Goal: Task Accomplishment & Management: Manage account settings

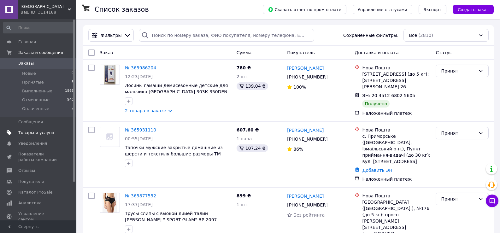
click at [26, 132] on span "Товары и услуги" at bounding box center [36, 133] width 36 height 6
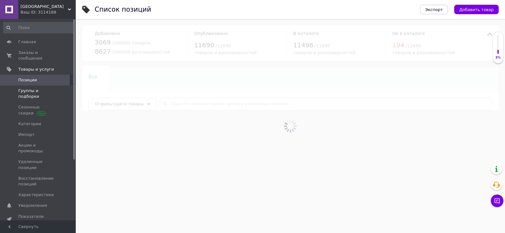
click at [23, 88] on span "Группы и подборки" at bounding box center [38, 93] width 40 height 11
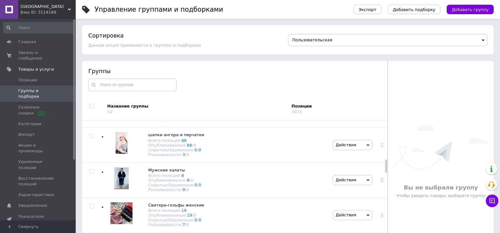
scroll to position [418, 0]
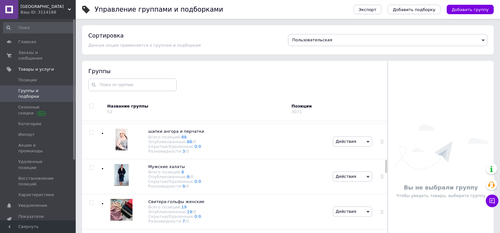
drag, startPoint x: 386, startPoint y: 130, endPoint x: 387, endPoint y: 169, distance: 38.2
click at [387, 169] on div "Группы Название группы 52 Позиции 3071 Корневая группа Всего позиций: 0 Опублик…" at bounding box center [235, 162] width 306 height 202
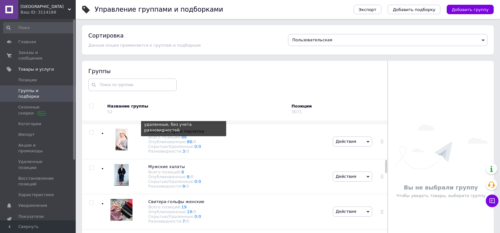
click at [181, 104] on link "38" at bounding box center [183, 101] width 5 height 5
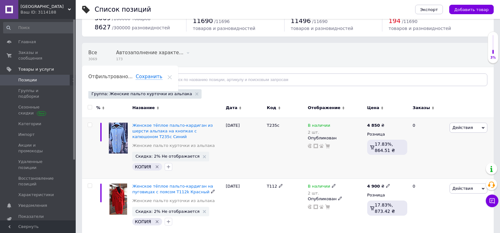
scroll to position [25, 0]
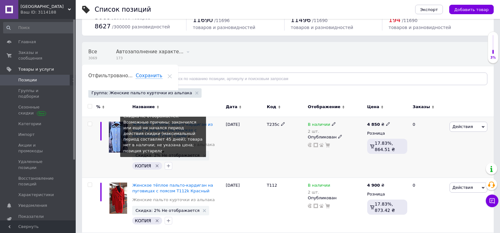
click at [165, 156] on span "Скидка: 2% Не отображается" at bounding box center [167, 155] width 64 height 4
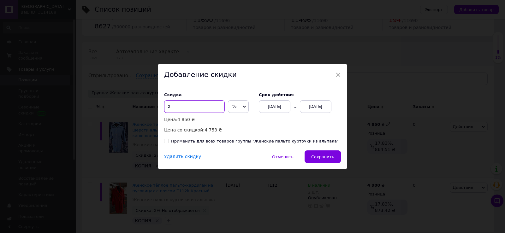
click at [176, 107] on input "2" at bounding box center [194, 106] width 61 height 13
type input "47"
click at [305, 105] on div "[DATE]" at bounding box center [316, 106] width 32 height 13
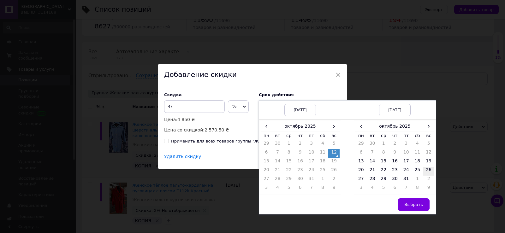
click at [429, 171] on td "26" at bounding box center [428, 171] width 11 height 9
click at [411, 205] on span "Выбрать" at bounding box center [413, 204] width 19 height 5
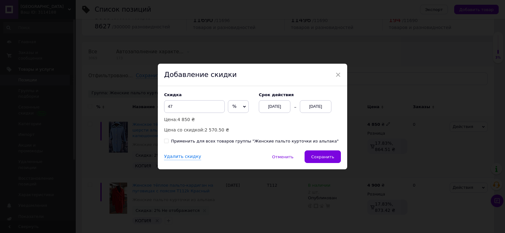
click at [164, 142] on input "Применить для всех товаров группы "Женские пальто курточки из альпака"" at bounding box center [166, 141] width 4 height 4
checkbox input "true"
click at [320, 155] on span "Сохранить" at bounding box center [322, 157] width 23 height 5
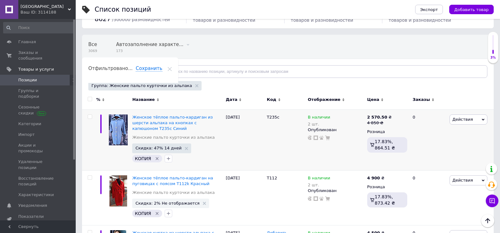
scroll to position [34, 0]
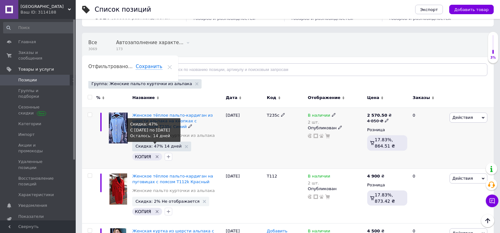
click at [142, 147] on span "Скидка: 47% 14 дней" at bounding box center [158, 146] width 46 height 4
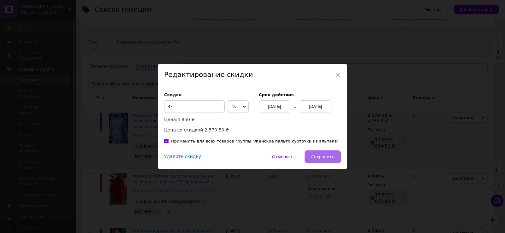
click at [323, 153] on button "Сохранить" at bounding box center [323, 157] width 36 height 13
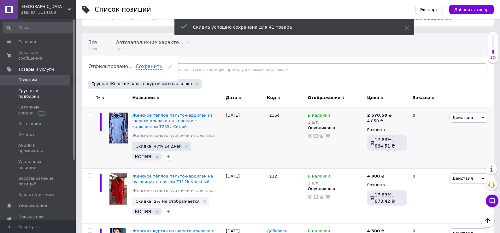
click at [47, 86] on link "Группы и подборки" at bounding box center [39, 94] width 78 height 16
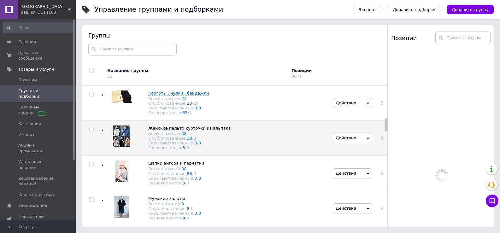
scroll to position [358, 0]
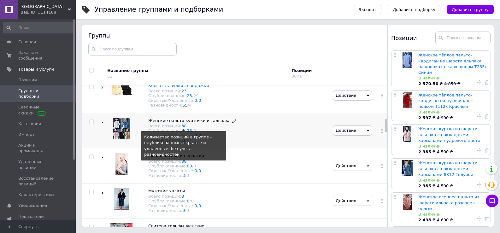
click at [182, 128] on link "38" at bounding box center [183, 126] width 5 height 5
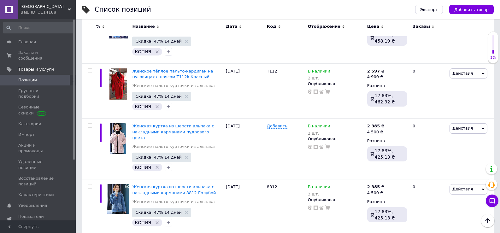
scroll to position [143, 0]
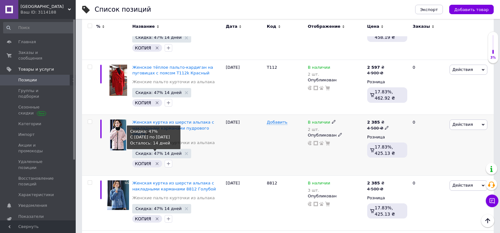
click at [155, 152] on span "Скидка: 47% 14 дней" at bounding box center [158, 154] width 46 height 4
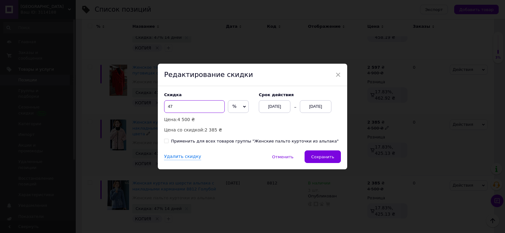
click at [169, 106] on input "47" at bounding box center [194, 106] width 61 height 13
type input "44"
click at [329, 158] on span "Сохранить" at bounding box center [322, 157] width 23 height 5
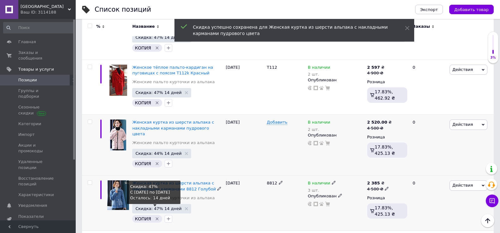
click at [142, 207] on span "Скидка: 47% 14 дней" at bounding box center [158, 209] width 46 height 4
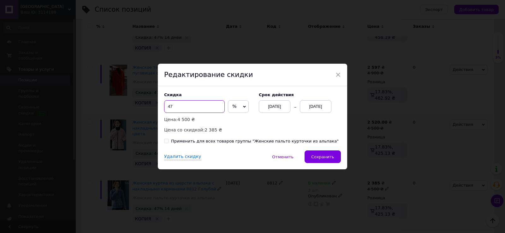
click at [170, 105] on input "47" at bounding box center [194, 106] width 61 height 13
type input "44"
click at [313, 155] on span "Сохранить" at bounding box center [322, 157] width 23 height 5
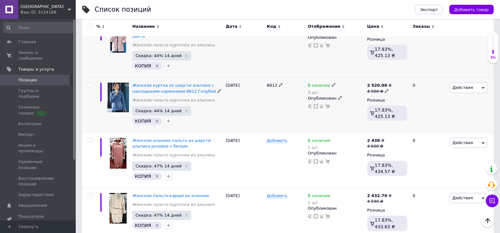
scroll to position [243, 0]
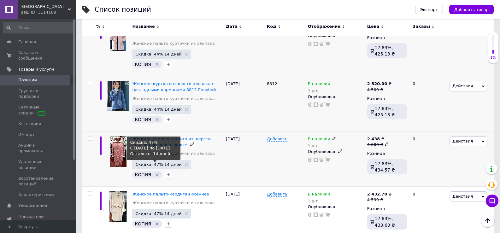
click at [150, 163] on span "Скидка: 47% 14 дней" at bounding box center [158, 165] width 46 height 4
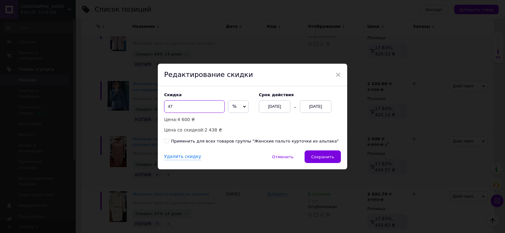
click at [170, 106] on input "47" at bounding box center [194, 106] width 61 height 13
type input "45"
click at [315, 152] on button "Сохранить" at bounding box center [323, 157] width 36 height 13
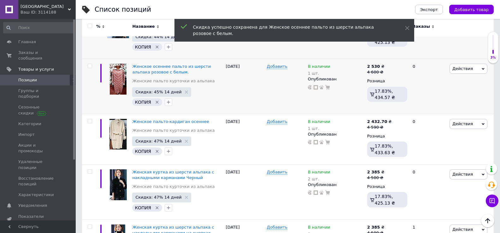
scroll to position [332, 0]
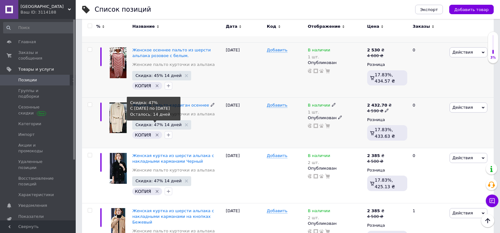
click at [142, 123] on span "Скидка: 47% 14 дней" at bounding box center [158, 125] width 46 height 4
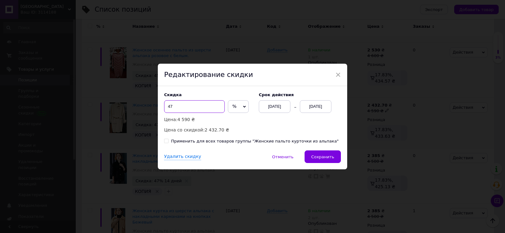
click at [169, 105] on input "47" at bounding box center [194, 106] width 61 height 13
type input "45"
click at [317, 155] on span "Сохранить" at bounding box center [322, 157] width 23 height 5
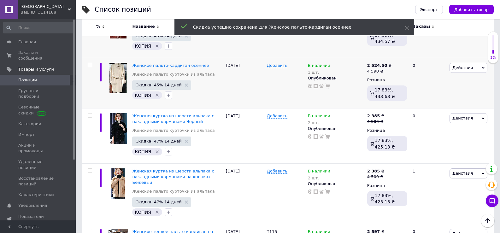
scroll to position [373, 0]
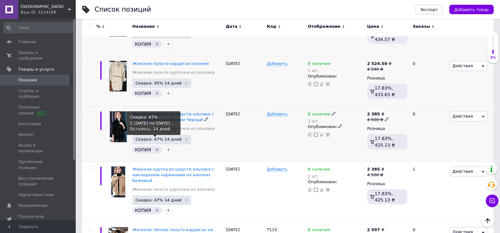
click at [150, 137] on span "Скидка: 47% 14 дней" at bounding box center [158, 139] width 46 height 4
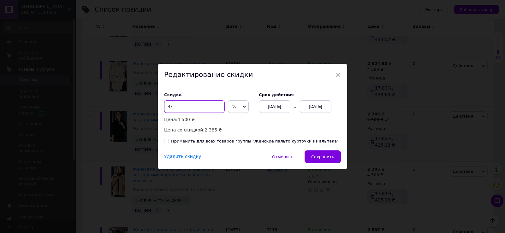
click at [180, 106] on input "47" at bounding box center [194, 106] width 61 height 13
type input "44"
click at [313, 154] on button "Сохранить" at bounding box center [323, 157] width 36 height 13
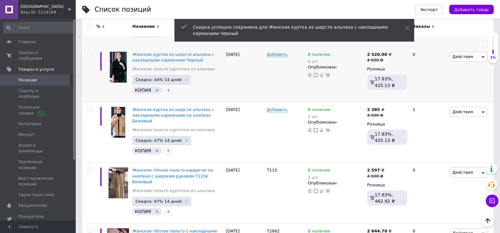
scroll to position [435, 0]
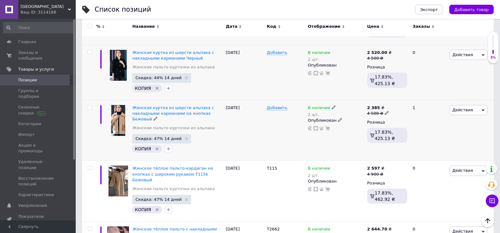
click at [152, 134] on span "Скидка: 47% 14 дней" at bounding box center [161, 138] width 59 height 9
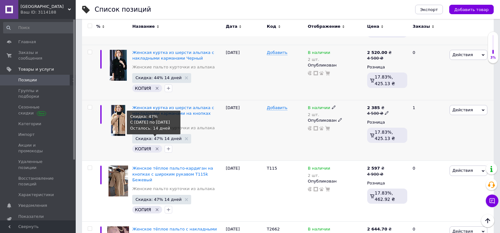
click at [150, 137] on span "Скидка: 47% 14 дней" at bounding box center [158, 139] width 46 height 4
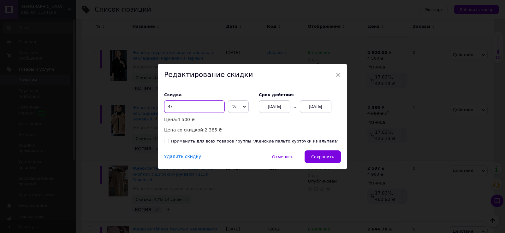
click at [170, 107] on input "47" at bounding box center [194, 106] width 61 height 13
type input "44"
click at [332, 159] on span "Сохранить" at bounding box center [322, 157] width 23 height 5
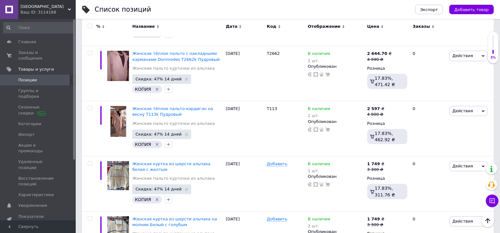
scroll to position [609, 0]
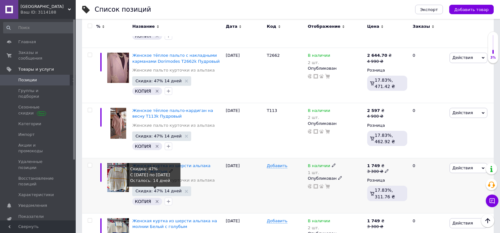
click at [148, 189] on span "Скидка: 47% 14 дней" at bounding box center [158, 191] width 46 height 4
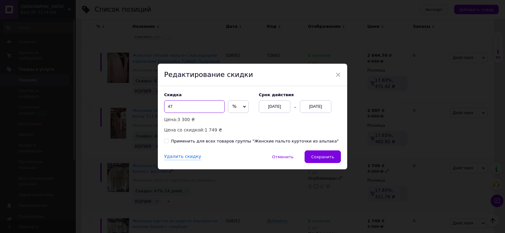
click at [169, 106] on input "47" at bounding box center [194, 106] width 61 height 13
type input "40"
click at [314, 157] on span "Сохранить" at bounding box center [322, 157] width 23 height 5
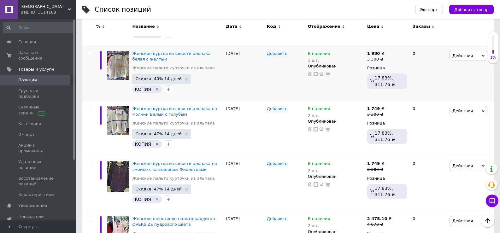
scroll to position [723, 0]
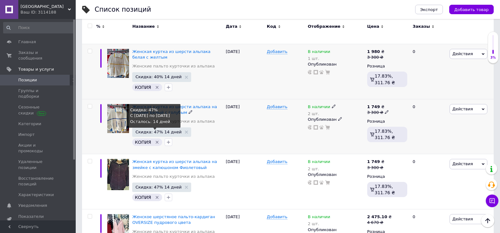
click at [146, 130] on span "Скидка: 47% 14 дней" at bounding box center [158, 132] width 46 height 4
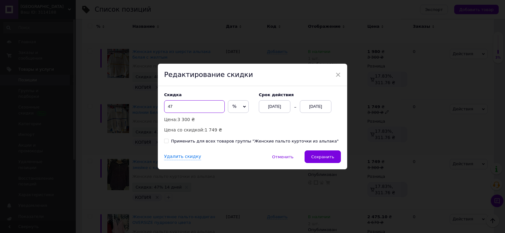
click at [170, 103] on input "47" at bounding box center [194, 106] width 61 height 13
type input "40"
click at [321, 157] on span "Сохранить" at bounding box center [322, 157] width 23 height 5
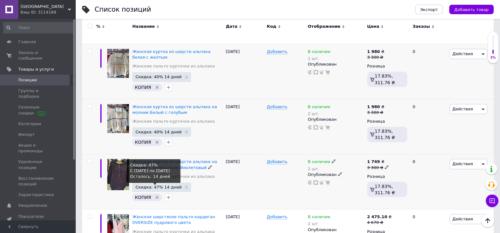
click at [144, 185] on span "Скидка: 47% 14 дней" at bounding box center [158, 187] width 46 height 4
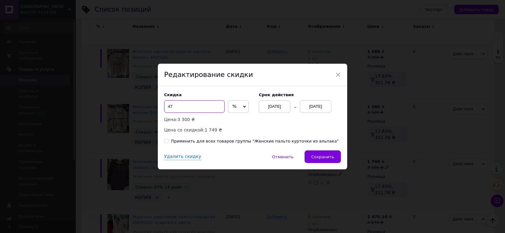
click at [169, 107] on input "47" at bounding box center [194, 106] width 61 height 13
type input "40"
click at [324, 153] on button "Сохранить" at bounding box center [323, 157] width 36 height 13
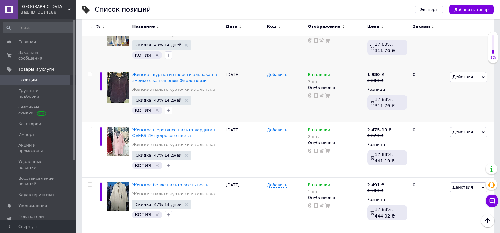
scroll to position [812, 0]
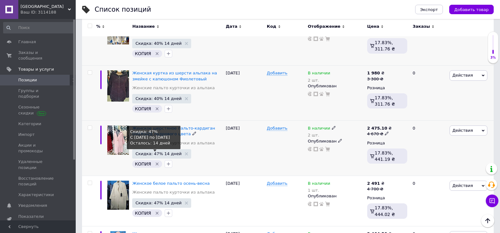
click at [143, 152] on span "Скидка: 47% 14 дней" at bounding box center [158, 154] width 46 height 4
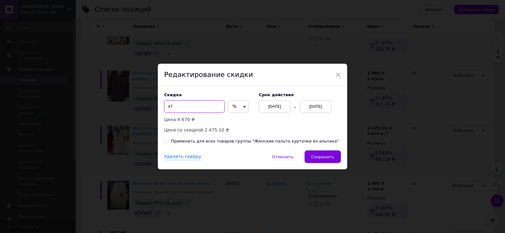
click at [175, 109] on input "47" at bounding box center [194, 106] width 61 height 13
type input "45"
click at [314, 159] on span "Сохранить" at bounding box center [322, 157] width 23 height 5
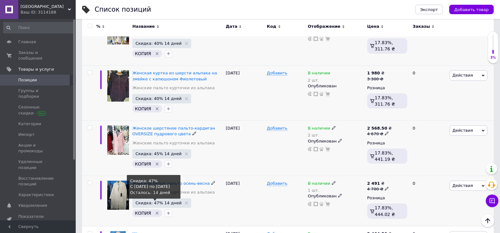
click at [142, 201] on span "Скидка: 47% 14 дней" at bounding box center [158, 203] width 46 height 4
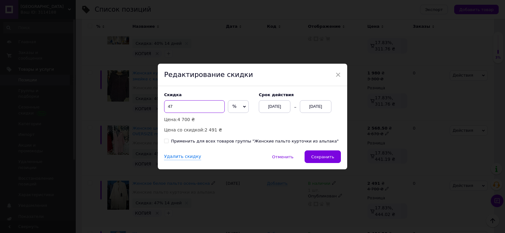
click at [170, 107] on input "47" at bounding box center [194, 106] width 61 height 13
type input "45"
click at [318, 157] on span "Сохранить" at bounding box center [322, 157] width 23 height 5
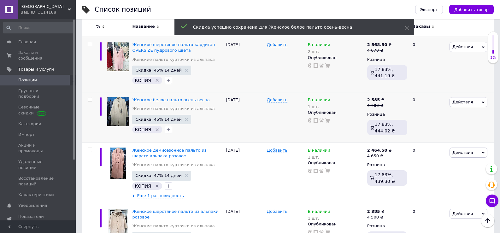
scroll to position [901, 0]
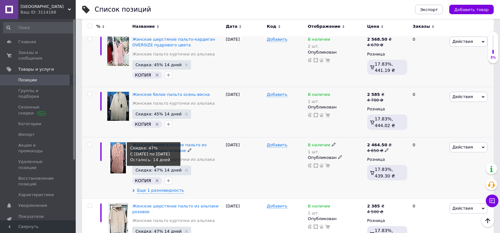
click at [148, 168] on span "Скидка: 47% 14 дней" at bounding box center [158, 170] width 46 height 4
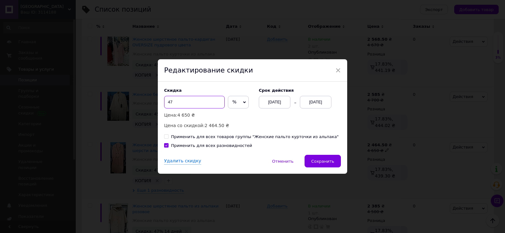
click at [170, 102] on input "47" at bounding box center [194, 102] width 61 height 13
type input "45"
click at [321, 159] on span "Сохранить" at bounding box center [322, 161] width 23 height 5
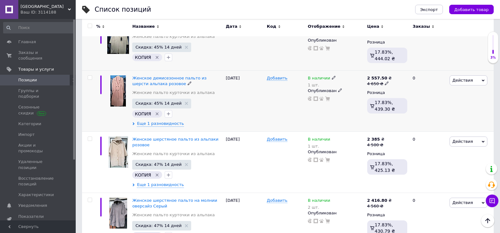
scroll to position [970, 0]
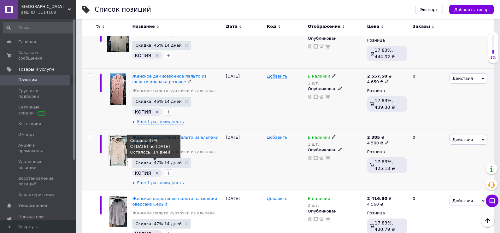
click at [145, 161] on span "Скидка: 47% 14 дней" at bounding box center [158, 163] width 46 height 4
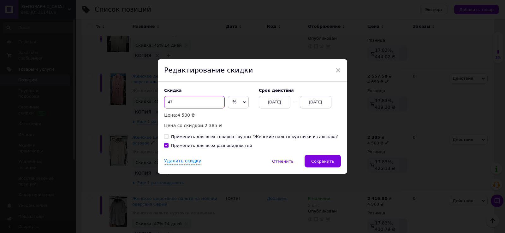
click at [168, 98] on input "47" at bounding box center [194, 102] width 61 height 13
type input "44"
click at [320, 167] on button "Сохранить" at bounding box center [323, 161] width 36 height 13
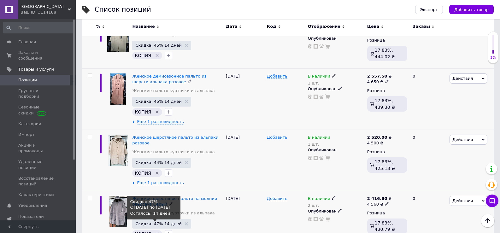
click at [150, 222] on span "Скидка: 47% 14 дней" at bounding box center [158, 224] width 46 height 4
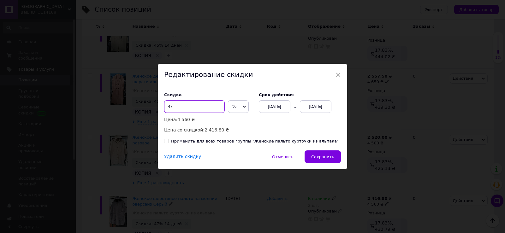
click at [170, 106] on input "47" at bounding box center [194, 106] width 61 height 13
type input "44"
click at [313, 154] on button "Сохранить" at bounding box center [323, 157] width 36 height 13
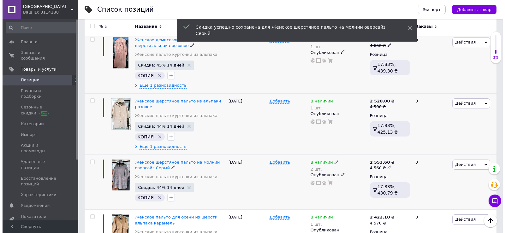
scroll to position [1040, 0]
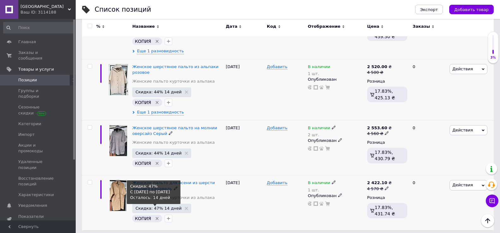
click at [140, 206] on span "Скидка: 47% 14 дней" at bounding box center [158, 208] width 46 height 4
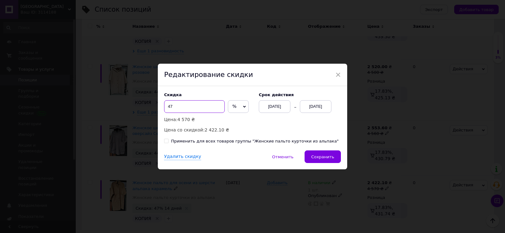
click at [170, 105] on input "47" at bounding box center [194, 106] width 61 height 13
type input "44"
click at [318, 152] on button "Сохранить" at bounding box center [323, 157] width 36 height 13
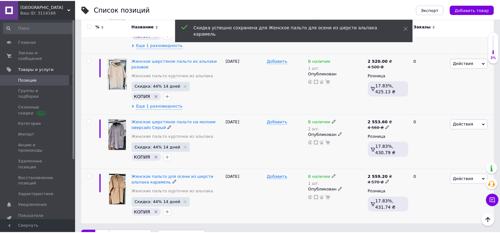
scroll to position [1035, 0]
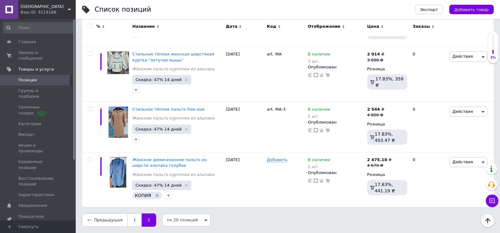
scroll to position [918, 0]
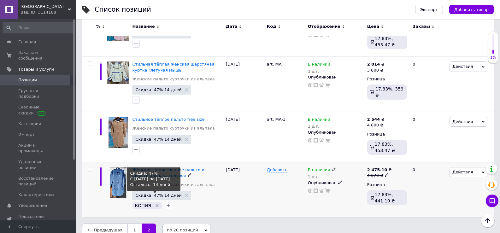
click at [143, 193] on span "Скидка: 47% 14 дней" at bounding box center [158, 195] width 46 height 4
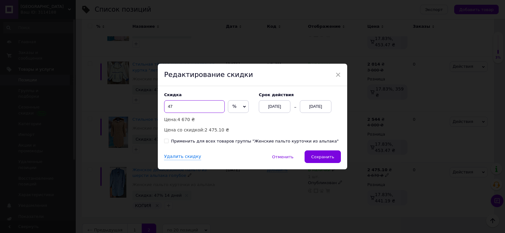
click at [169, 104] on input "47" at bounding box center [194, 106] width 61 height 13
type input "45"
click at [321, 156] on span "Сохранить" at bounding box center [322, 157] width 23 height 5
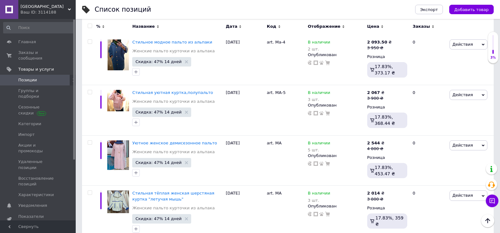
scroll to position [790, 0]
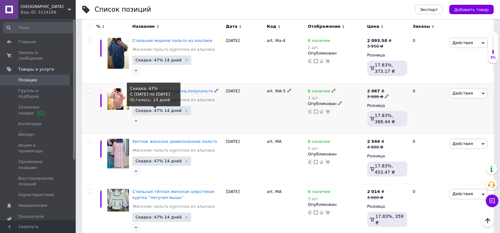
click at [146, 109] on span "Скидка: 47% 14 дней" at bounding box center [158, 111] width 46 height 4
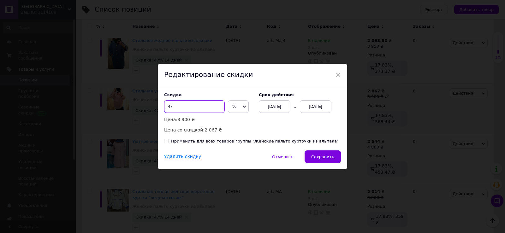
click at [170, 104] on input "47" at bounding box center [194, 106] width 61 height 13
type input "40"
click at [319, 156] on span "Сохранить" at bounding box center [322, 157] width 23 height 5
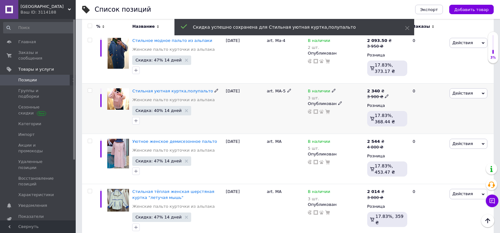
click at [385, 94] on icon at bounding box center [387, 96] width 4 height 4
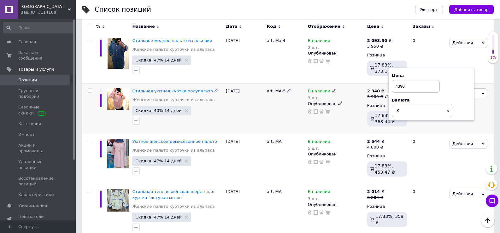
type input "4390"
click at [349, 109] on div at bounding box center [335, 111] width 57 height 5
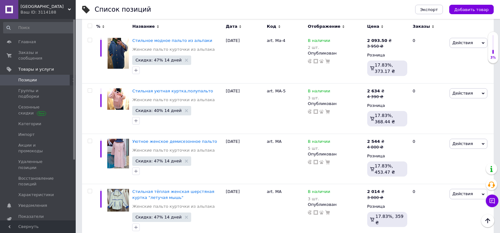
scroll to position [586, 0]
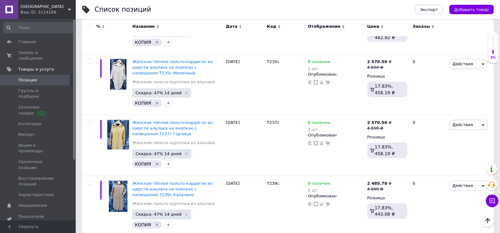
drag, startPoint x: 499, startPoint y: 152, endPoint x: 498, endPoint y: 147, distance: 5.5
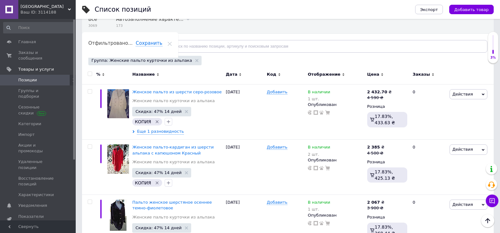
scroll to position [59, 0]
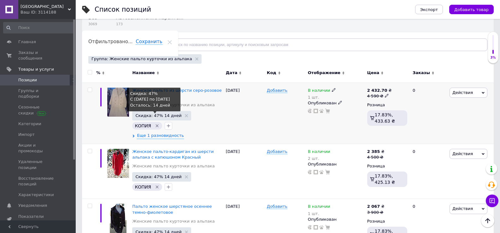
click at [149, 114] on span "Скидка: 47% 14 дней" at bounding box center [158, 116] width 46 height 4
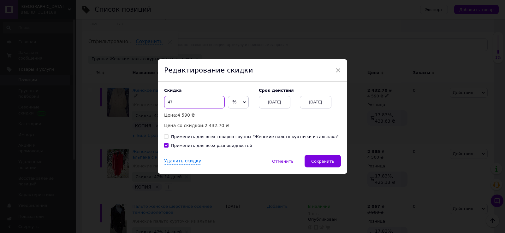
click at [169, 101] on input "47" at bounding box center [194, 102] width 61 height 13
type input "45"
click at [318, 160] on span "Сохранить" at bounding box center [322, 161] width 23 height 5
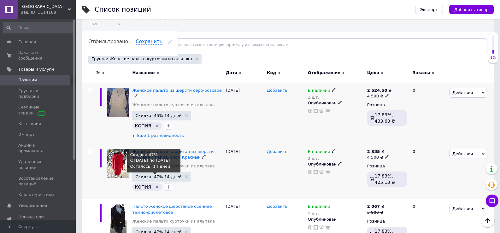
click at [144, 175] on span "Скидка: 47% 14 дней" at bounding box center [158, 177] width 46 height 4
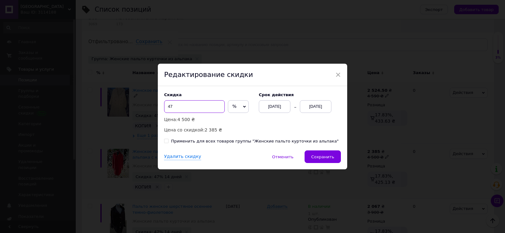
click at [170, 106] on input "47" at bounding box center [194, 106] width 61 height 13
type input "44"
click at [318, 156] on span "Сохранить" at bounding box center [322, 157] width 23 height 5
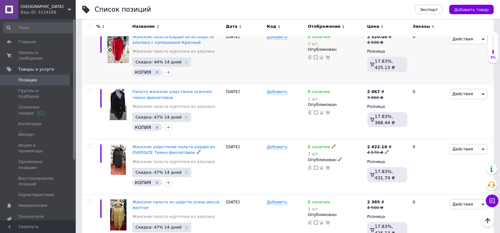
scroll to position [186, 0]
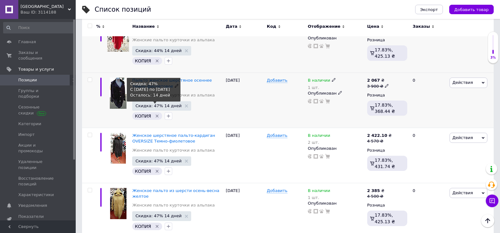
click at [144, 104] on span "Скидка: 47% 14 дней" at bounding box center [158, 106] width 46 height 4
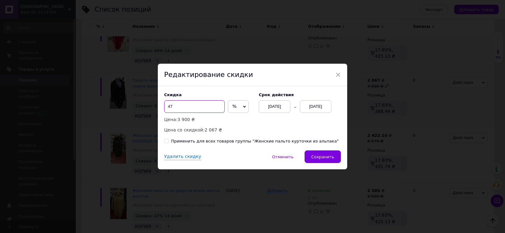
click at [169, 105] on input "47" at bounding box center [194, 106] width 61 height 13
type input "40"
click at [322, 155] on span "Сохранить" at bounding box center [322, 157] width 23 height 5
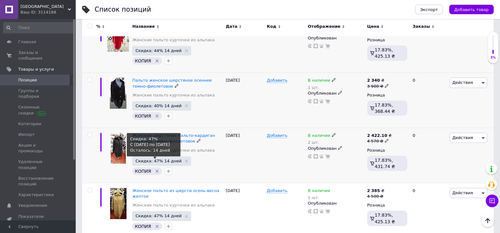
click at [150, 159] on span "Скидка: 47% 14 дней" at bounding box center [158, 161] width 46 height 4
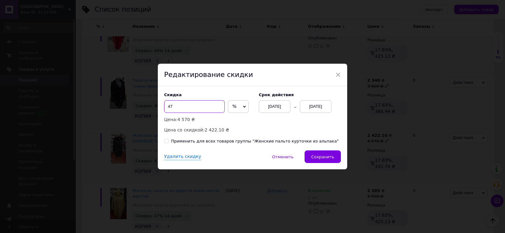
click at [170, 107] on input "47" at bounding box center [194, 106] width 61 height 13
type input "45"
click at [318, 155] on span "Сохранить" at bounding box center [322, 157] width 23 height 5
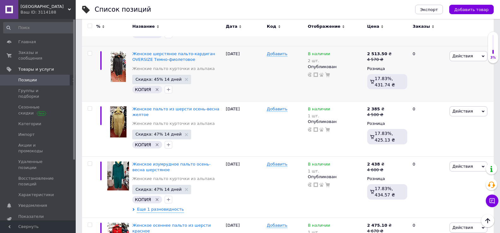
scroll to position [272, 0]
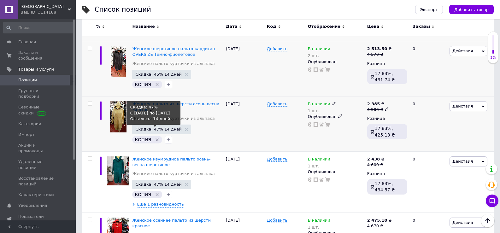
click at [142, 127] on span "Скидка: 47% 14 дней" at bounding box center [158, 129] width 46 height 4
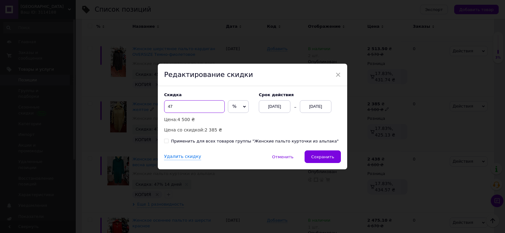
click at [169, 105] on input "47" at bounding box center [194, 106] width 61 height 13
type input "45"
click at [315, 153] on button "Сохранить" at bounding box center [323, 157] width 36 height 13
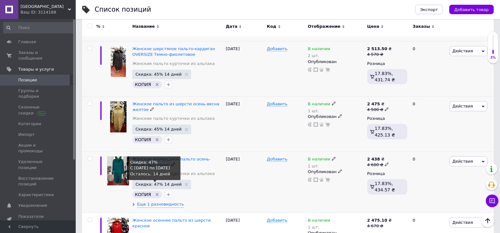
click at [141, 182] on span "Скидка: 47% 14 дней" at bounding box center [158, 184] width 46 height 4
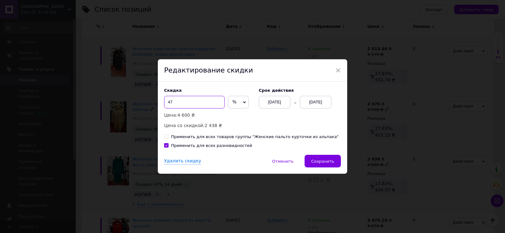
click at [170, 100] on input "47" at bounding box center [194, 102] width 61 height 13
type input "45"
click at [327, 161] on span "Сохранить" at bounding box center [322, 161] width 23 height 5
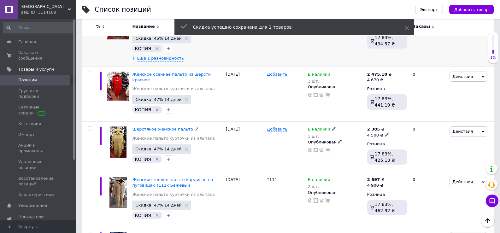
scroll to position [437, 0]
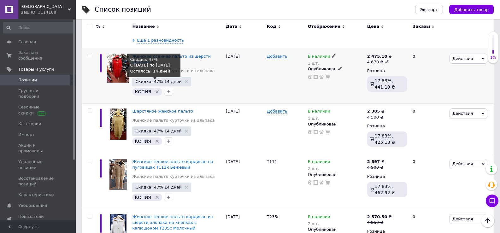
click at [141, 80] on span "Скидка: 47% 14 дней" at bounding box center [158, 82] width 46 height 4
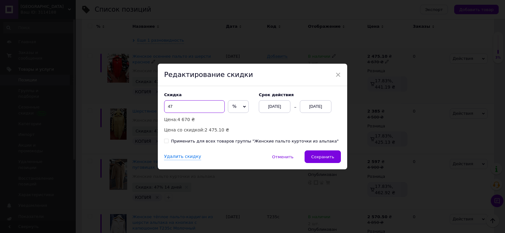
click at [169, 106] on input "47" at bounding box center [194, 106] width 61 height 13
type input "45"
click at [320, 158] on span "Сохранить" at bounding box center [322, 157] width 23 height 5
